Goal: Information Seeking & Learning: Understand process/instructions

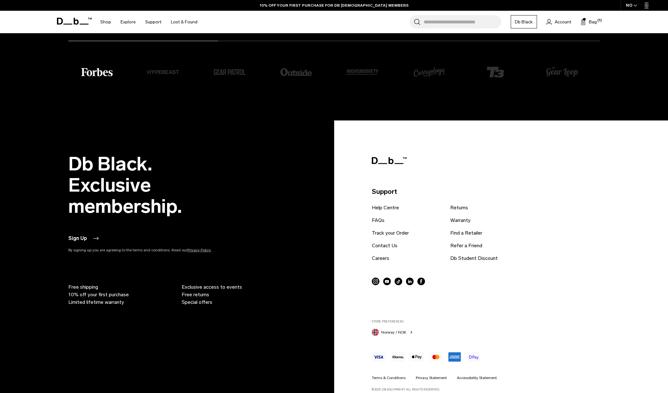
scroll to position [1613, 0]
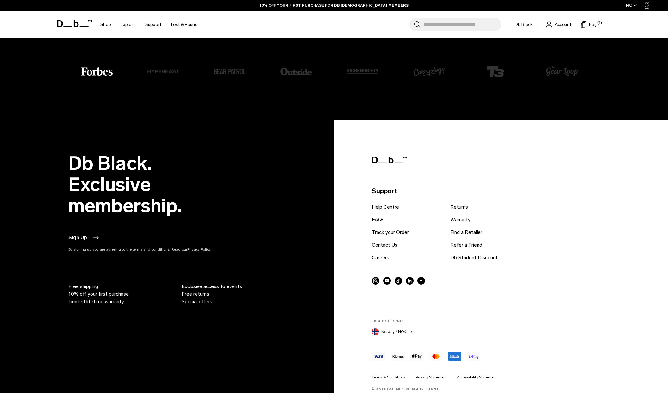
click at [457, 205] on link "Returns" at bounding box center [459, 207] width 18 height 8
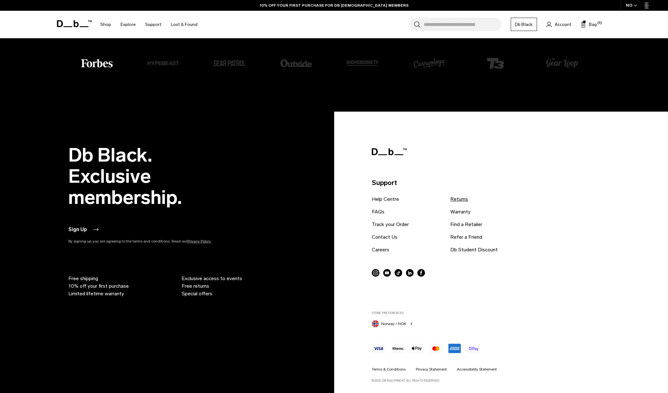
scroll to position [1605, 0]
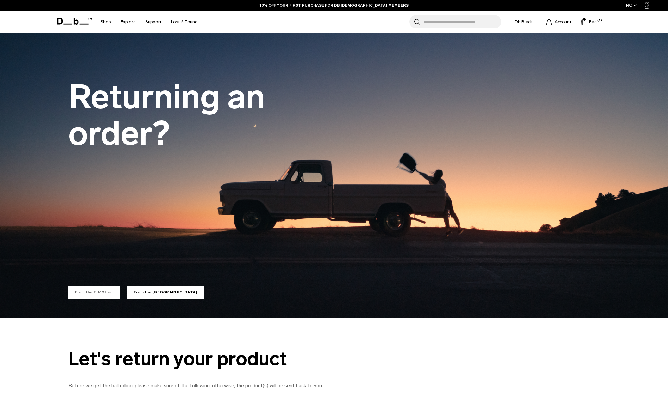
click at [81, 290] on link "From the EU/Other" at bounding box center [93, 292] width 51 height 13
click at [77, 293] on link "From the EU/Other" at bounding box center [93, 292] width 51 height 13
click at [87, 295] on link "From the EU/Other" at bounding box center [93, 292] width 51 height 13
